Goal: Find specific page/section: Find specific page/section

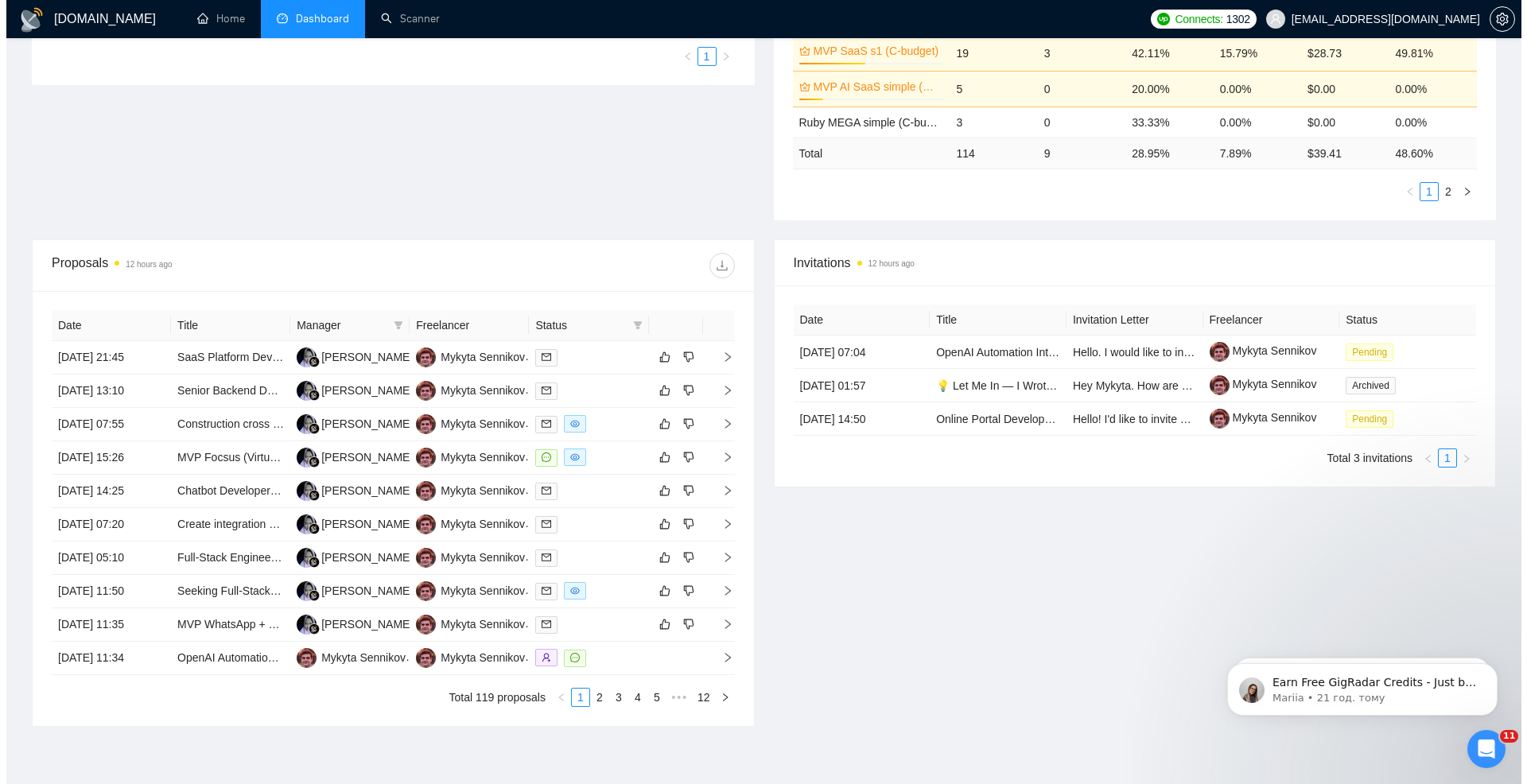
scroll to position [414, 0]
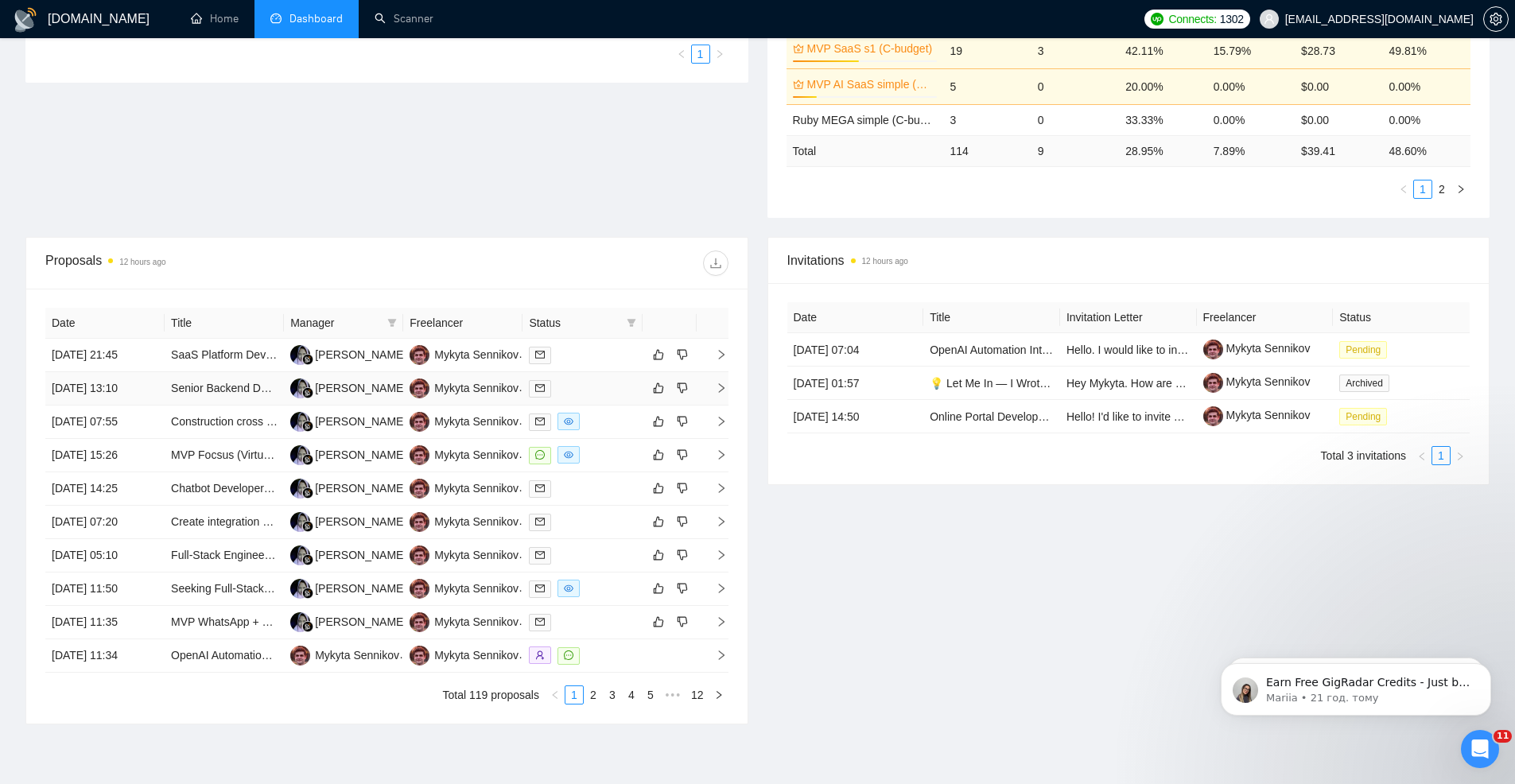
click at [620, 381] on div at bounding box center [582, 388] width 106 height 19
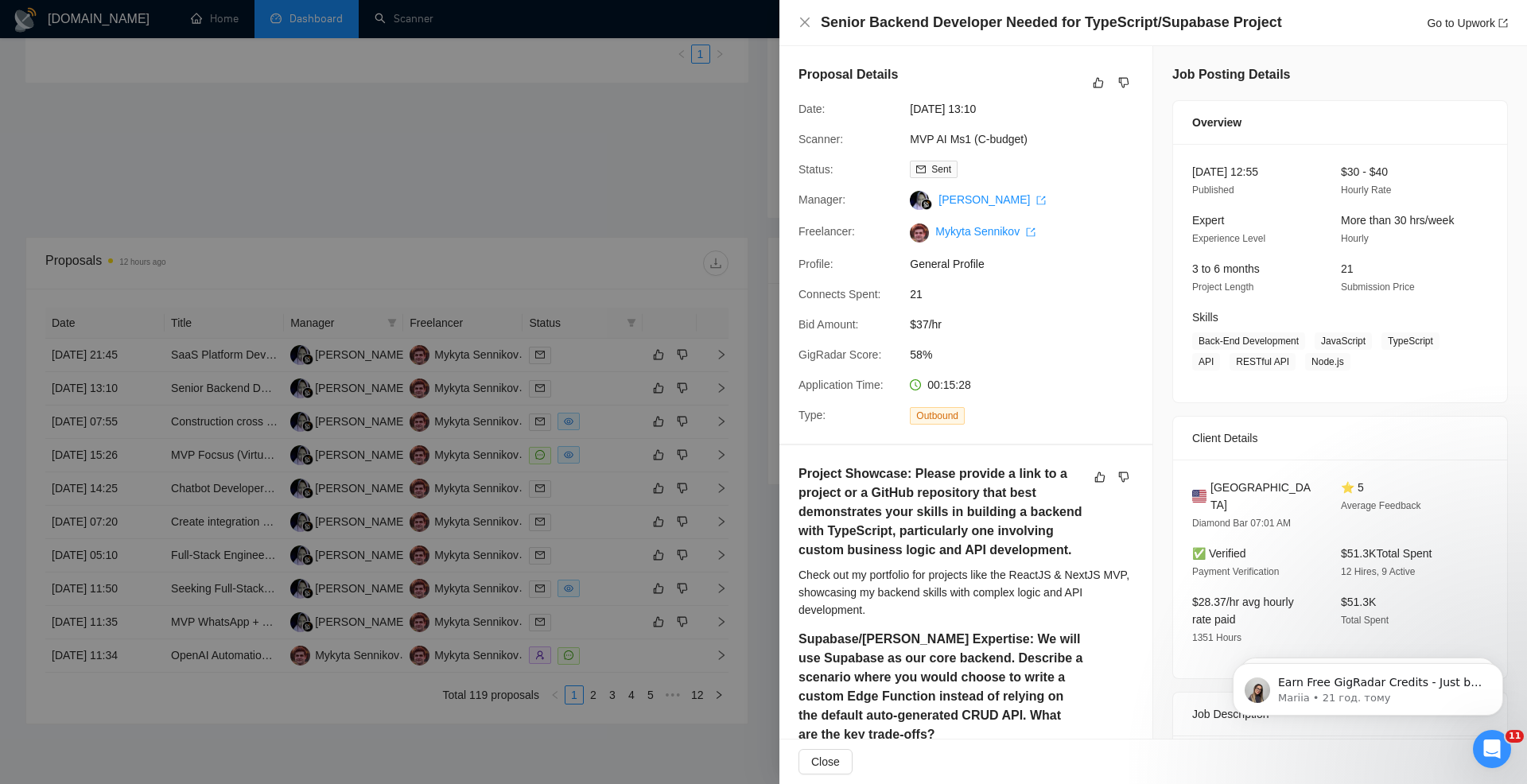
click at [655, 321] on div at bounding box center [764, 392] width 1527 height 784
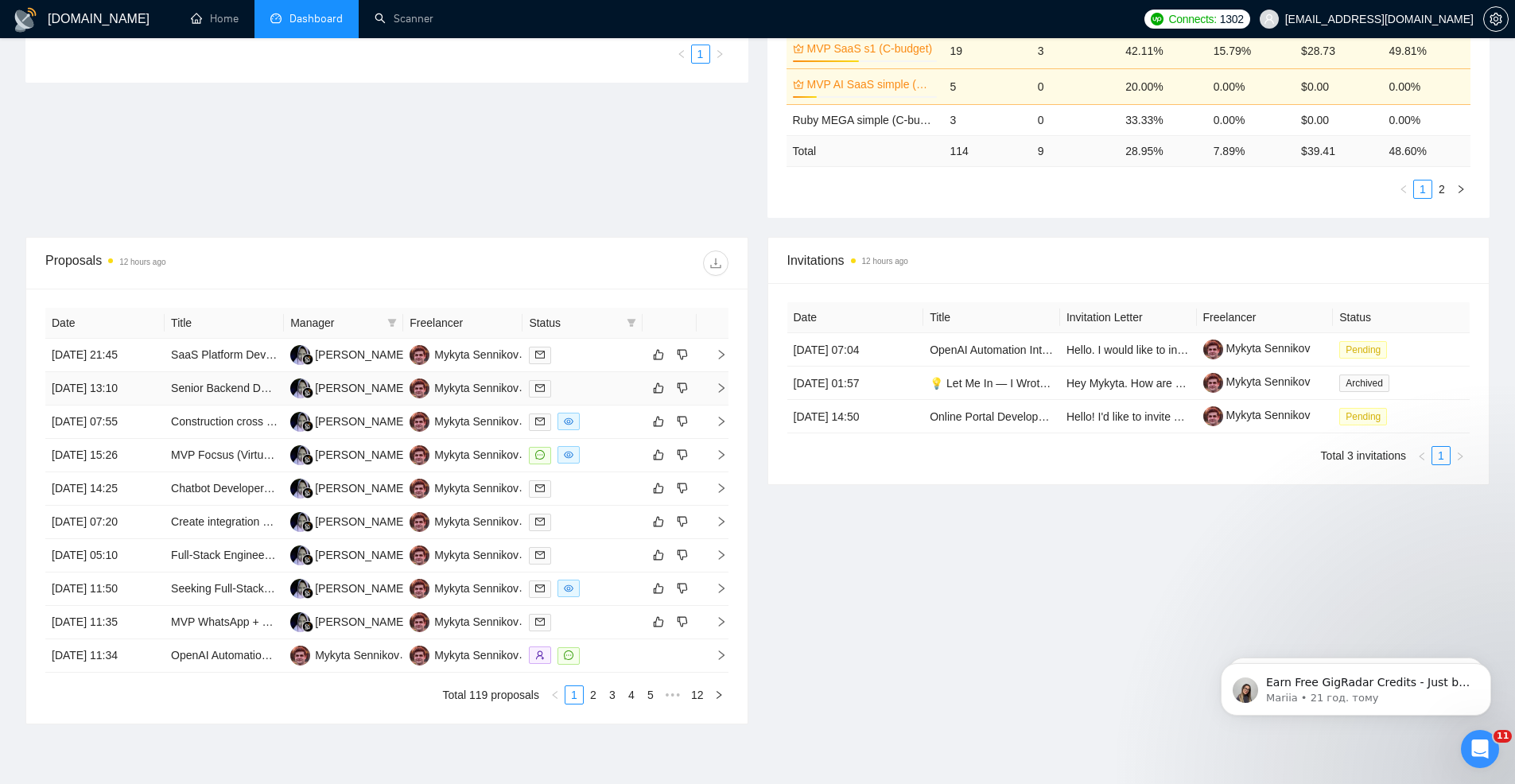
click at [599, 385] on div at bounding box center [582, 388] width 106 height 19
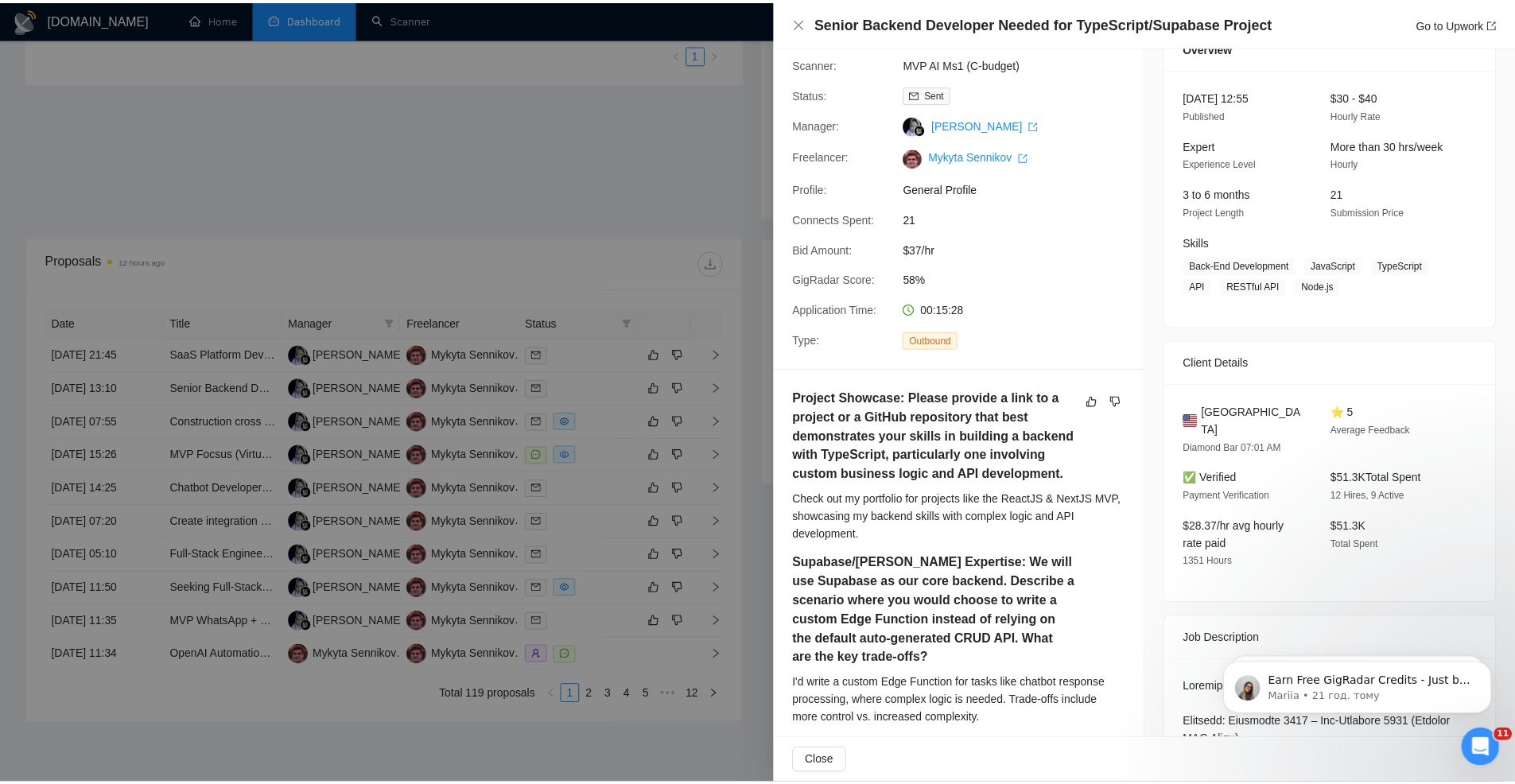
scroll to position [0, 0]
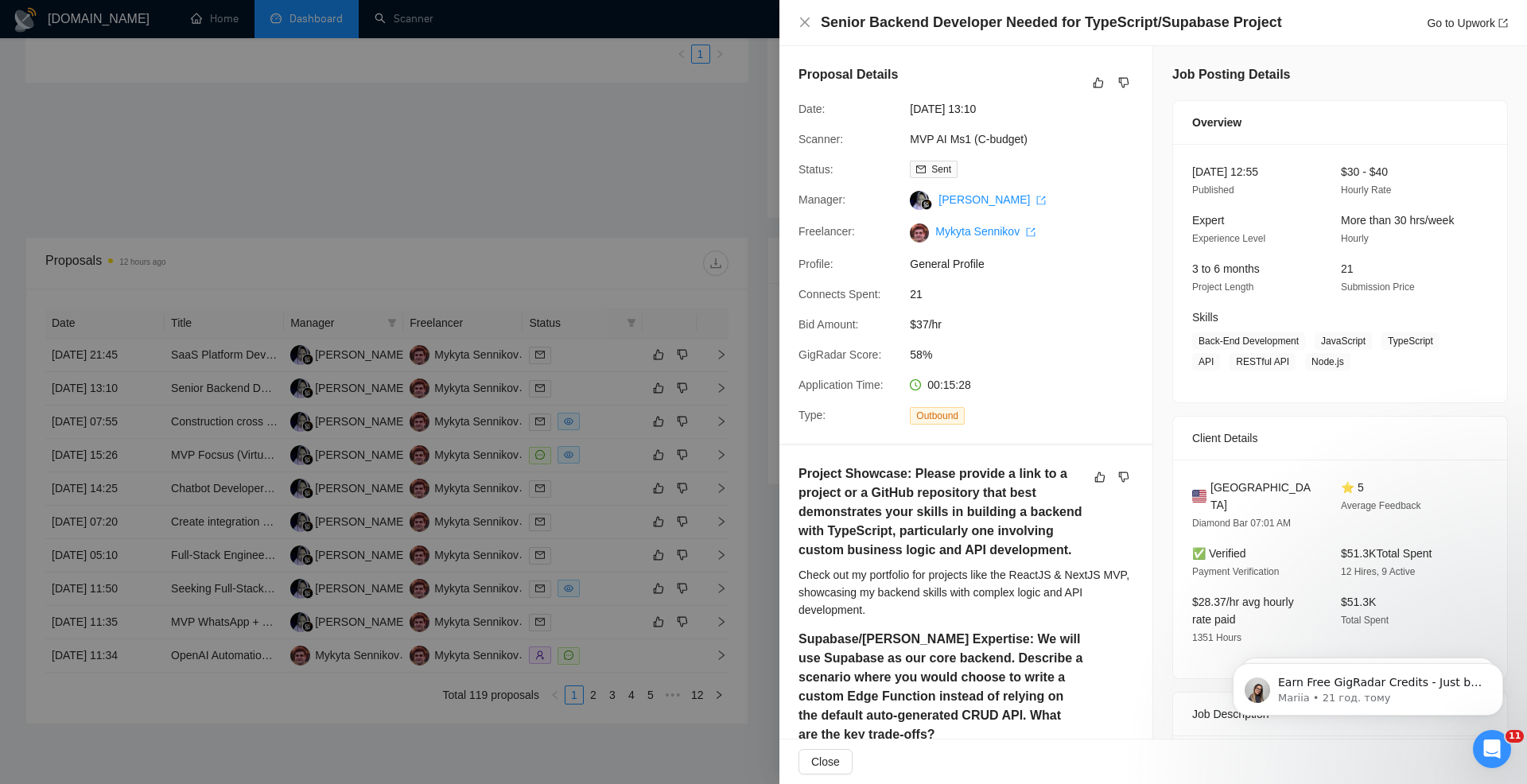
click at [862, 358] on span "GigRadar Score:" at bounding box center [839, 354] width 83 height 13
click at [660, 327] on div at bounding box center [764, 392] width 1527 height 784
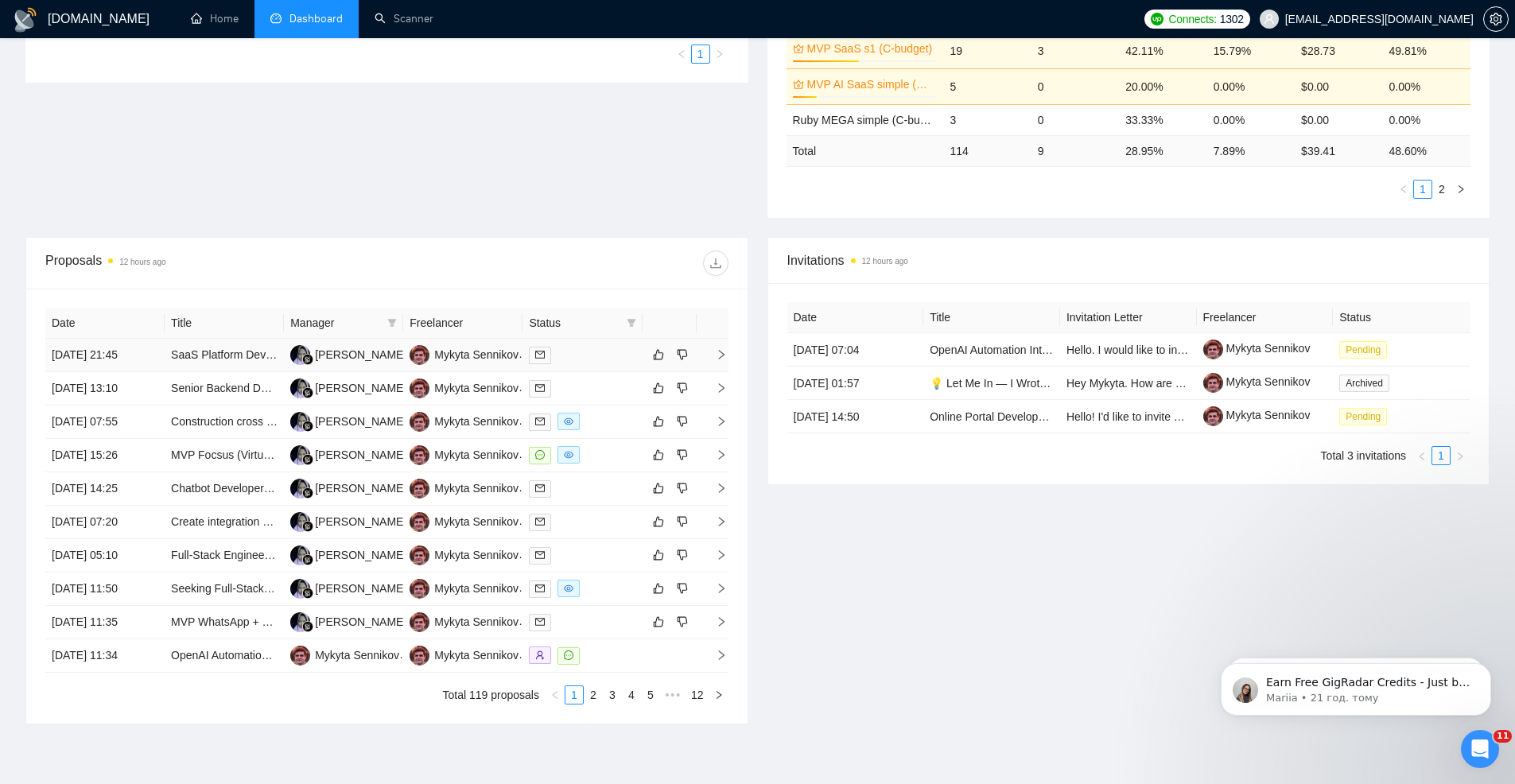
click at [602, 352] on div at bounding box center [582, 355] width 106 height 19
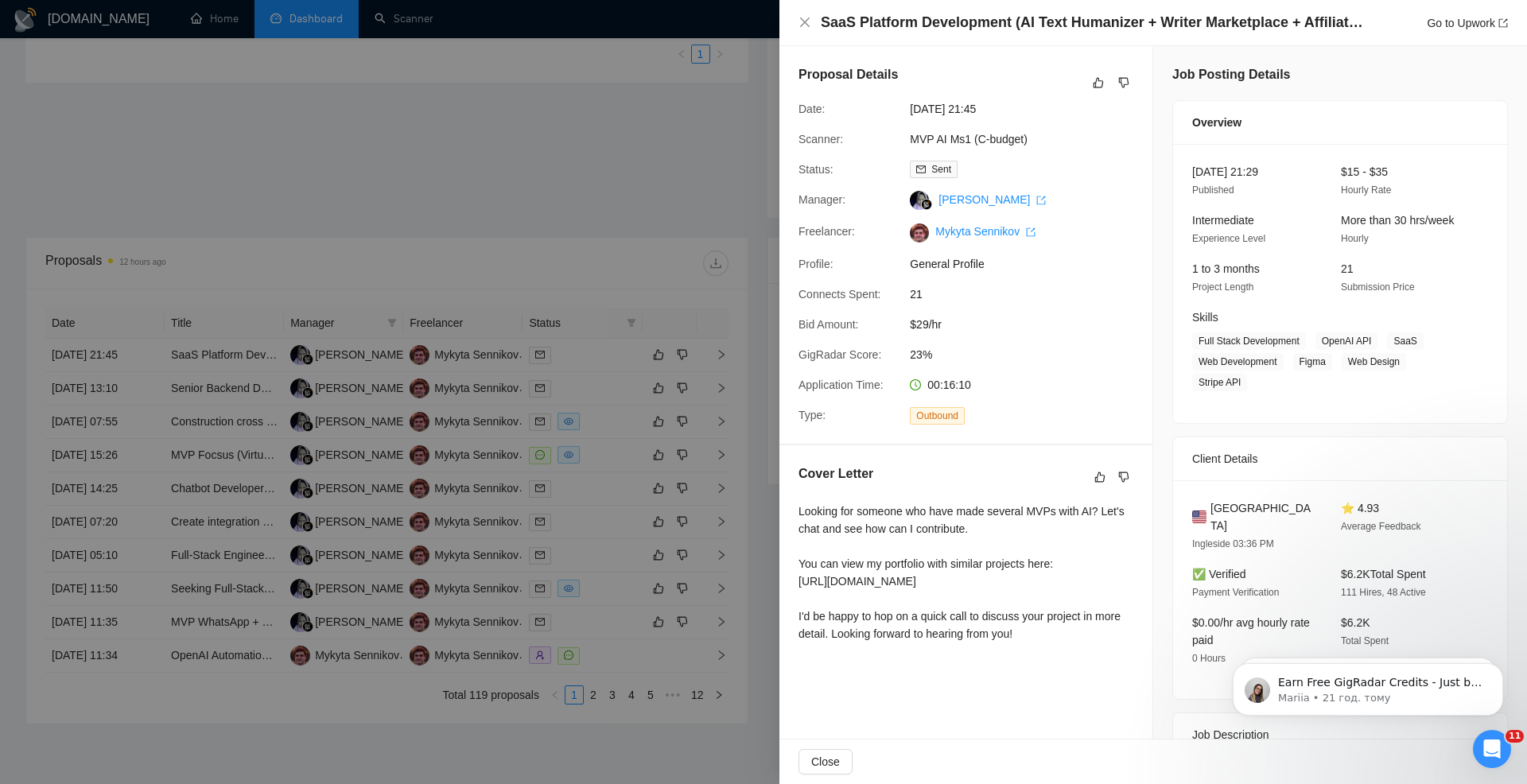
click at [602, 352] on div at bounding box center [764, 392] width 1527 height 784
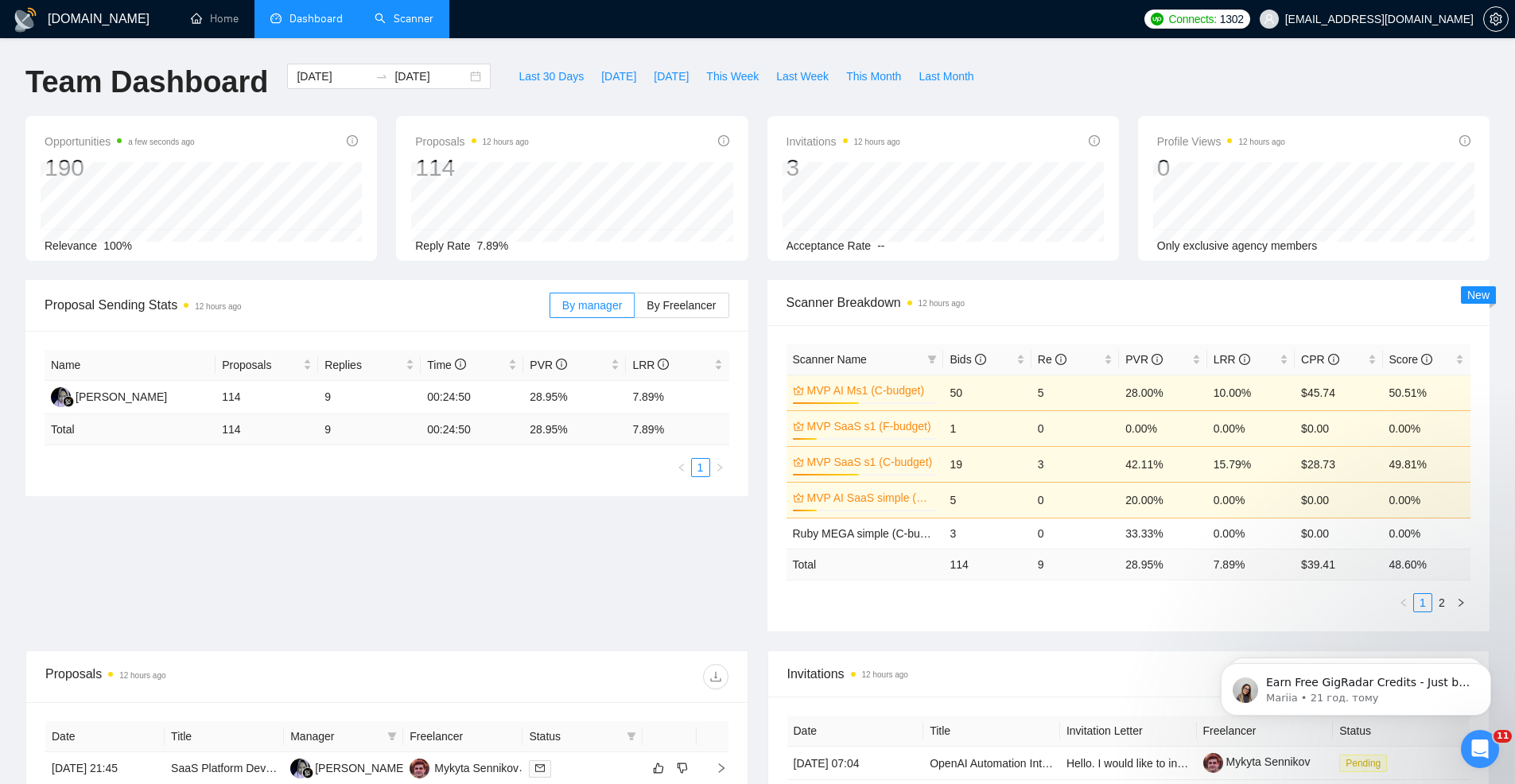
click at [433, 26] on link "Scanner" at bounding box center [404, 19] width 59 height 14
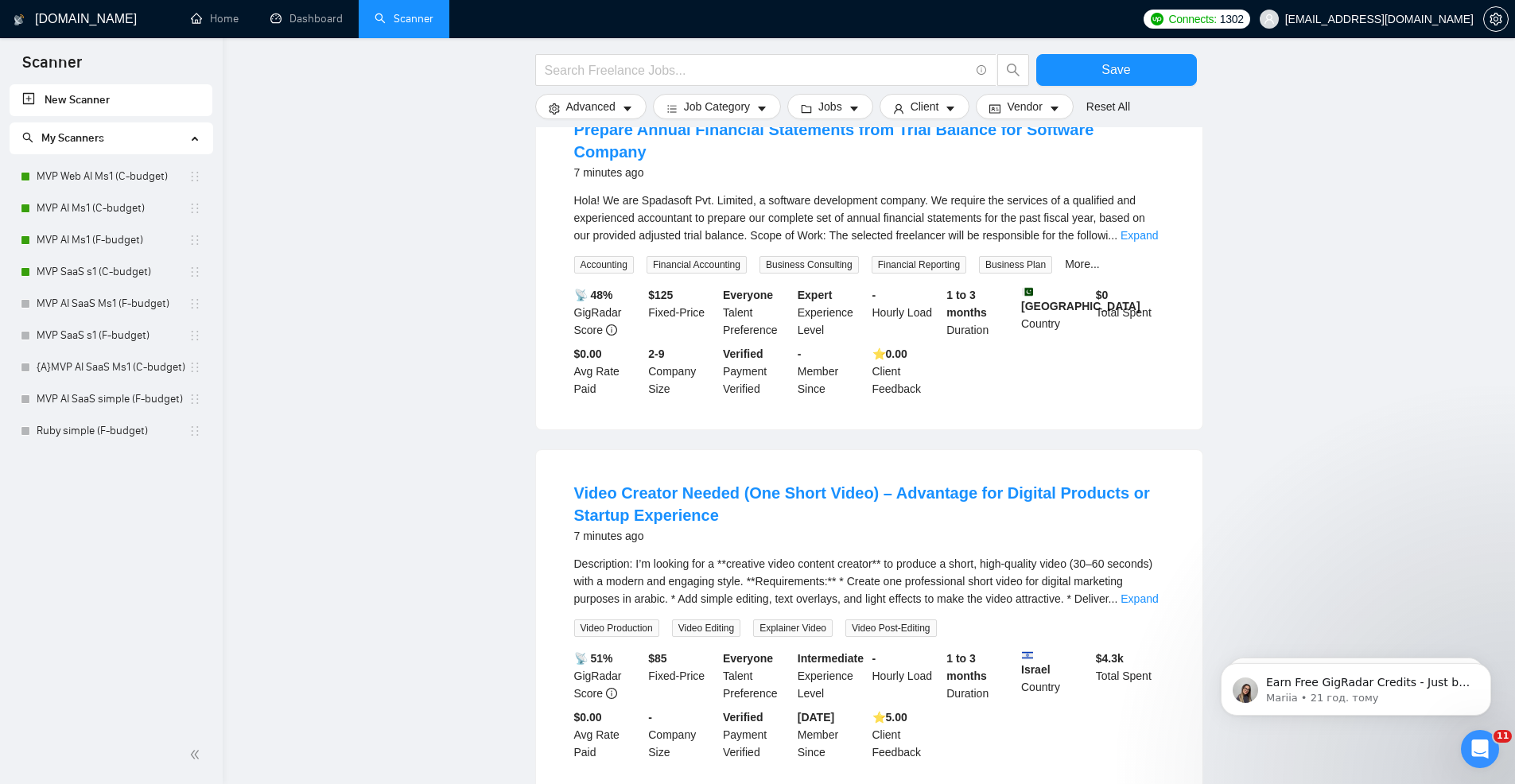
scroll to position [858, 0]
